Goal: Information Seeking & Learning: Check status

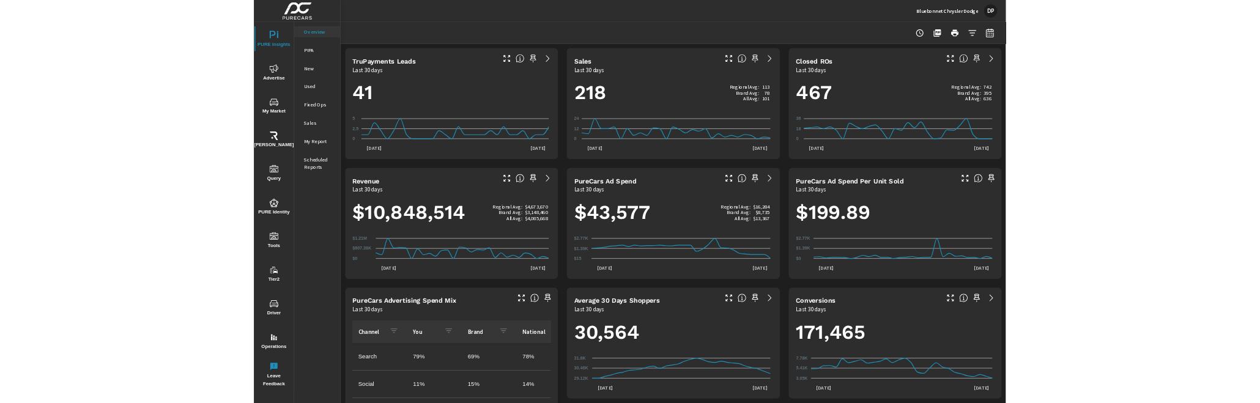
scroll to position [335, 0]
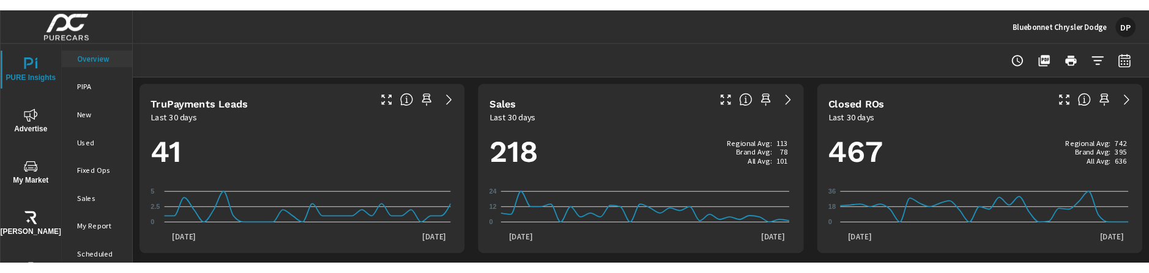
scroll to position [335, 0]
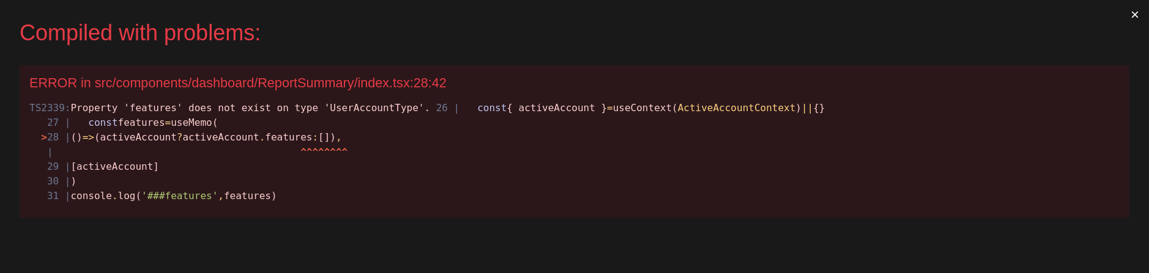
click at [1134, 13] on button "×" at bounding box center [1134, 14] width 28 height 29
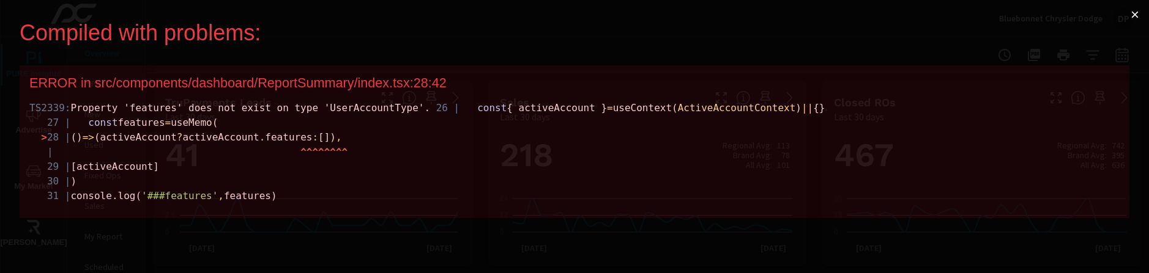
scroll to position [335, 0]
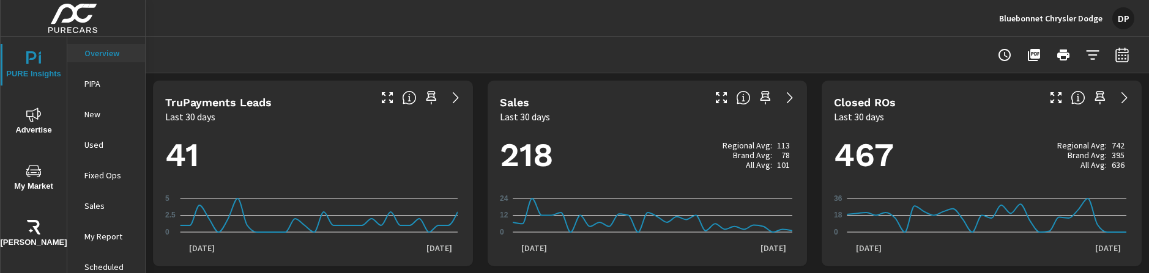
scroll to position [335, 0]
